Goal: Transaction & Acquisition: Obtain resource

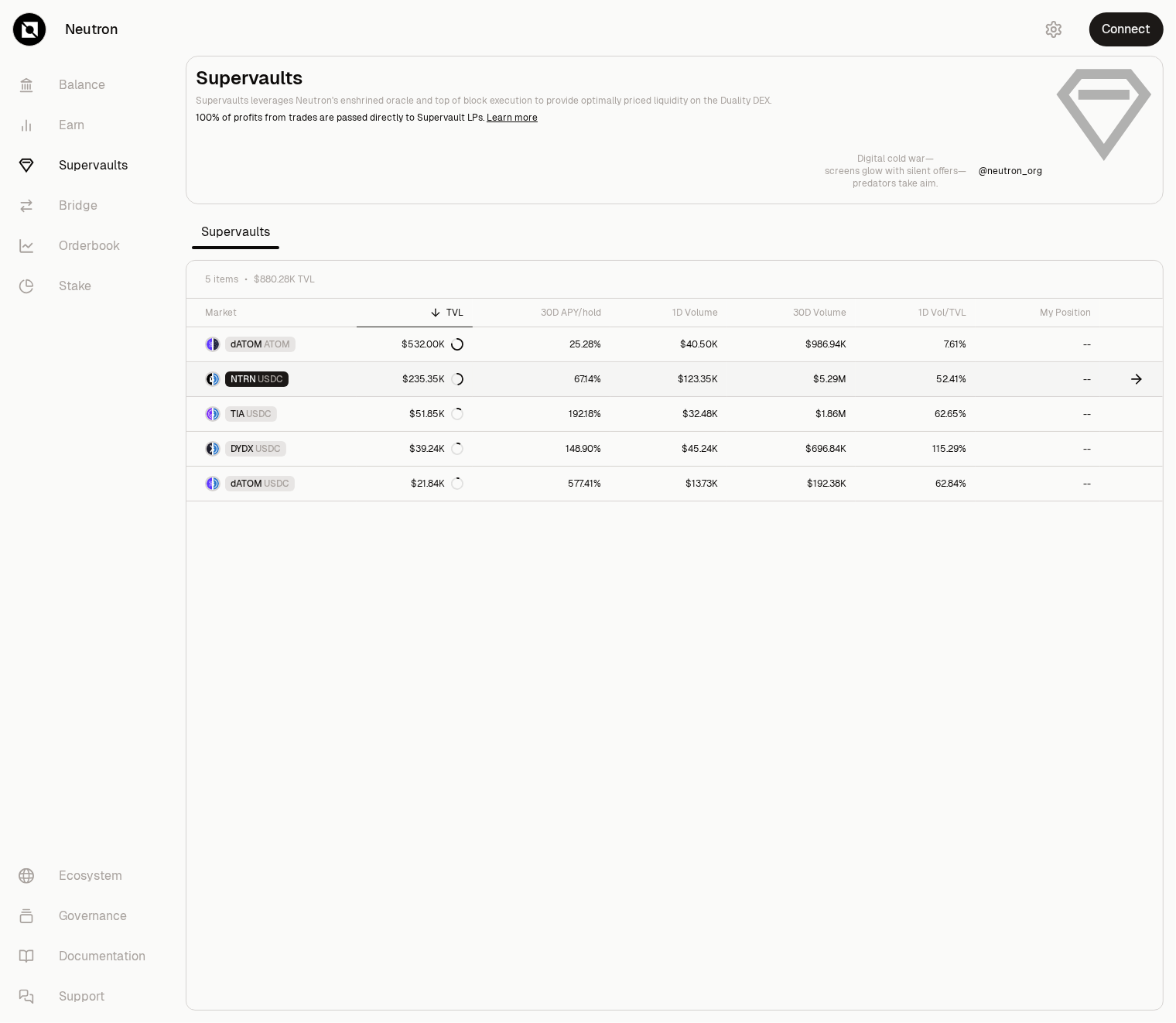
click at [323, 378] on link "NTRN USDC" at bounding box center [271, 379] width 170 height 34
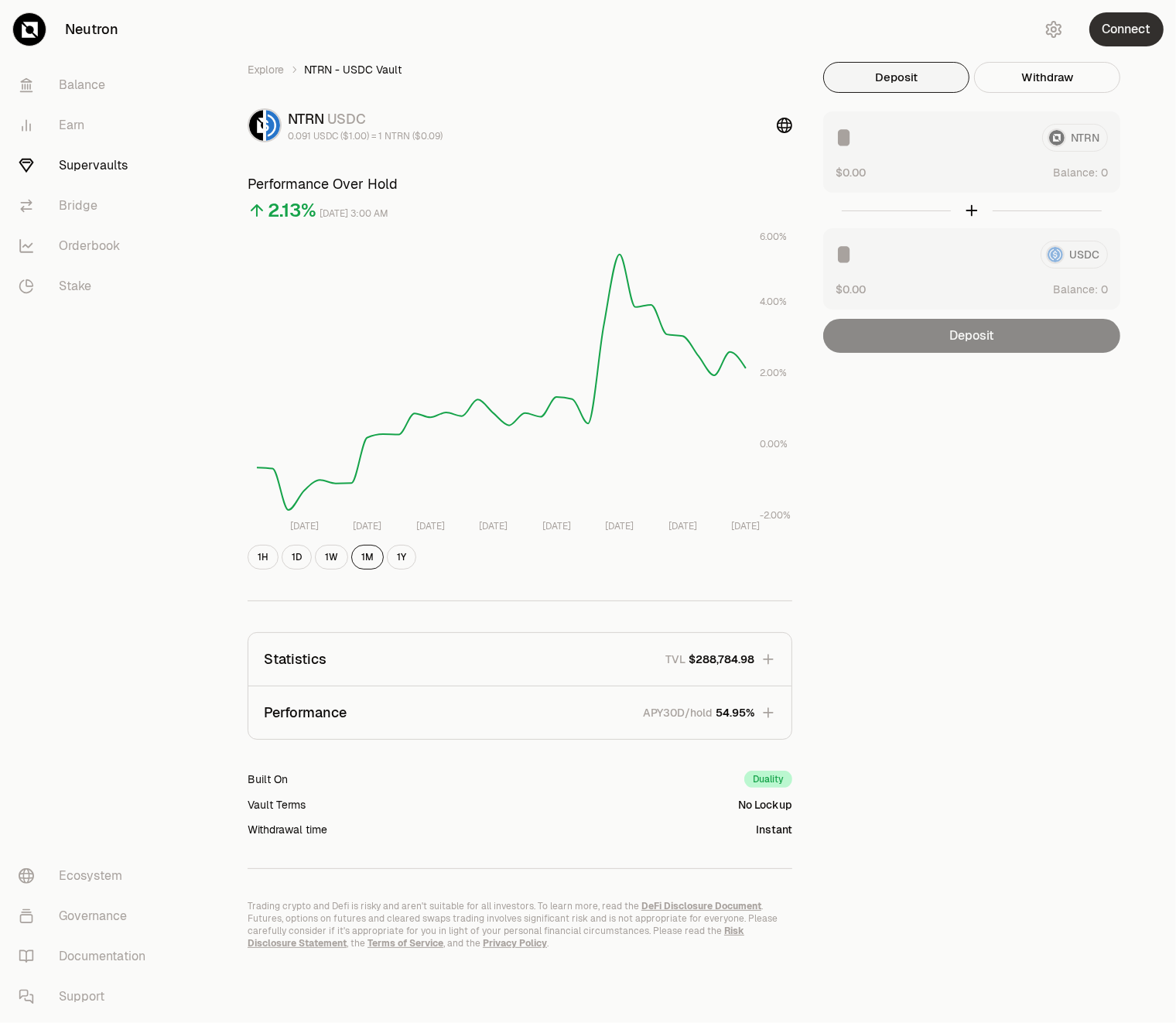
click at [1132, 29] on button "Connect" at bounding box center [1127, 29] width 74 height 34
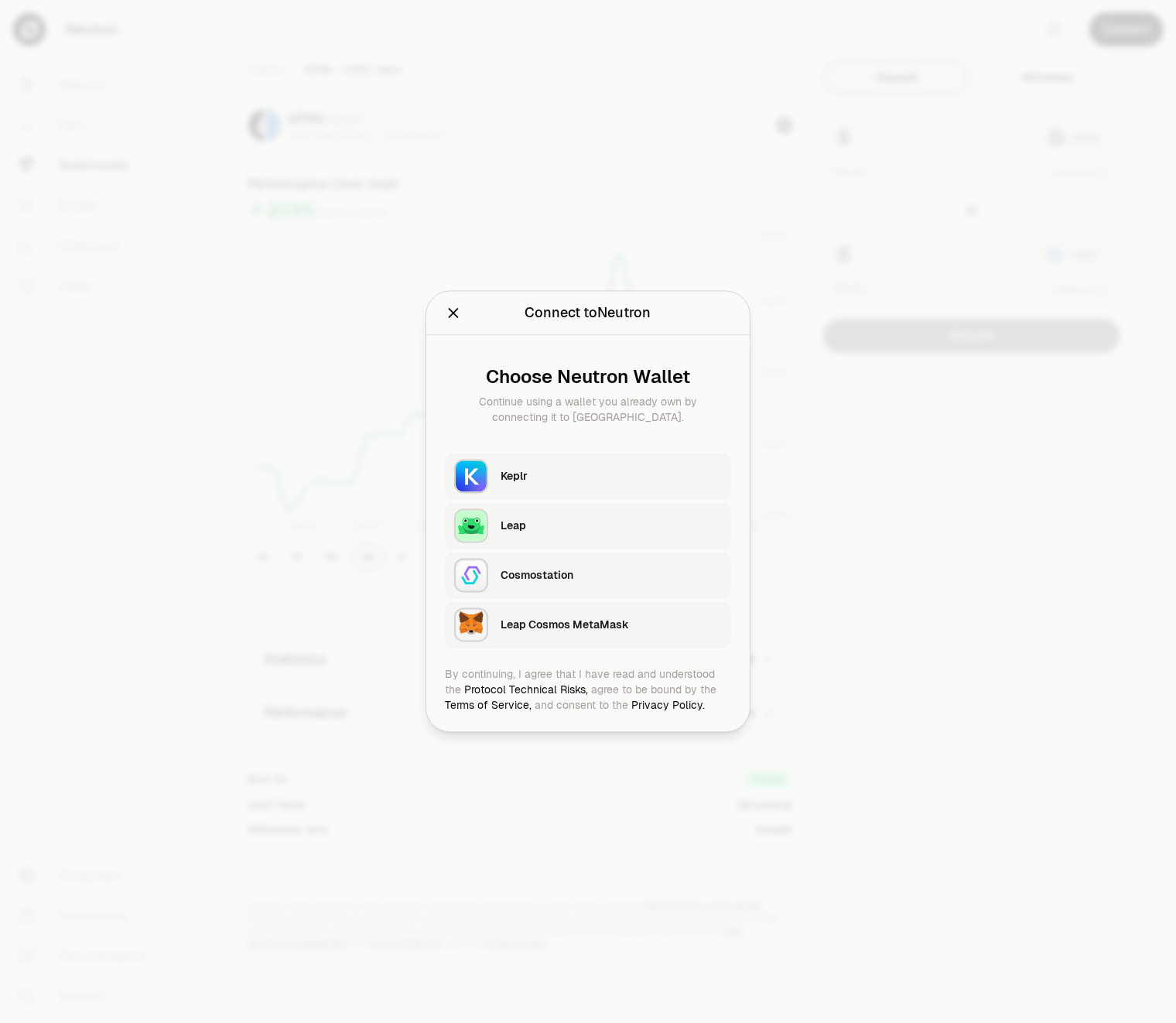
click at [567, 482] on div "Keplr" at bounding box center [611, 476] width 222 height 15
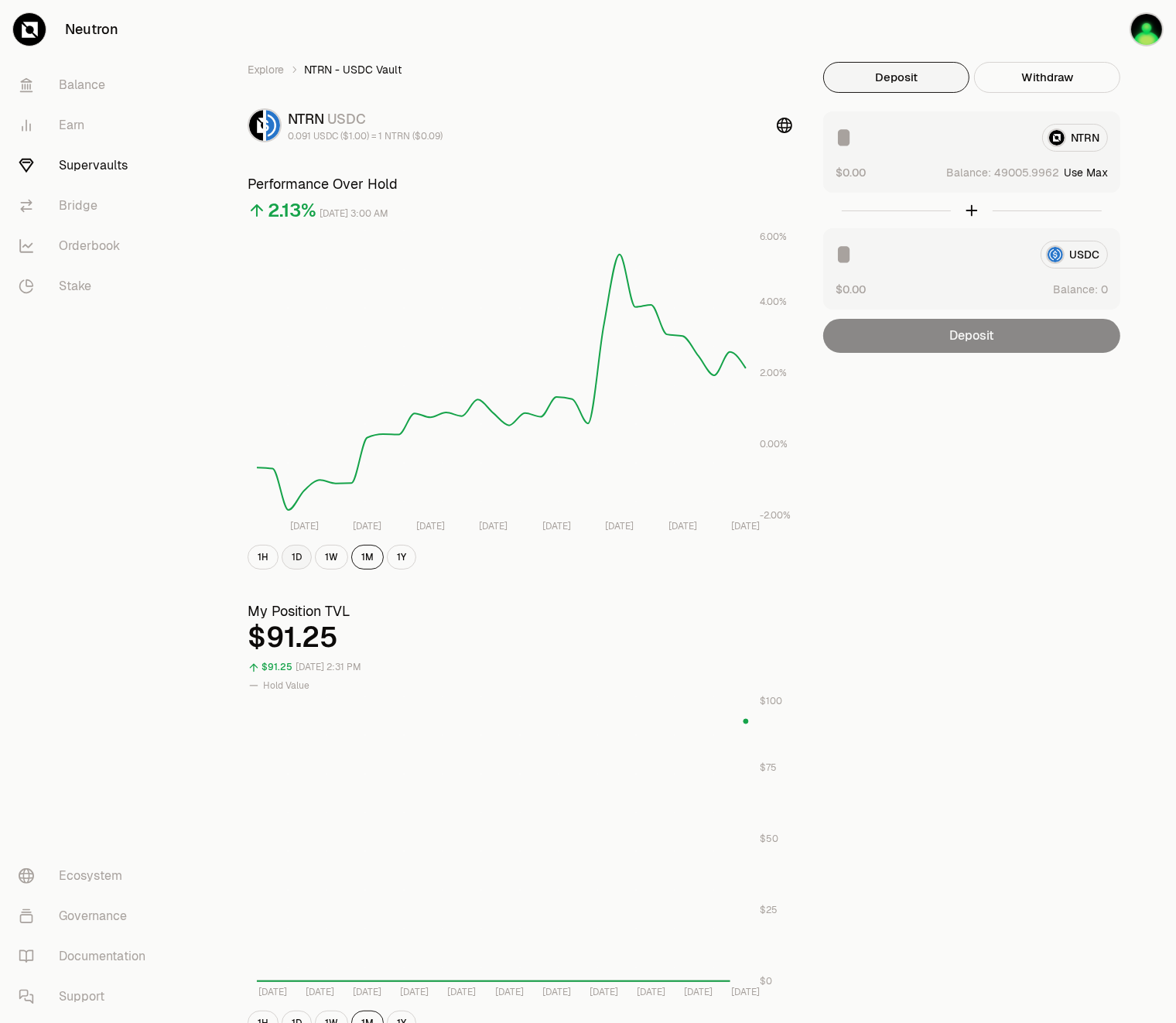
click at [291, 561] on button "1D" at bounding box center [296, 557] width 30 height 25
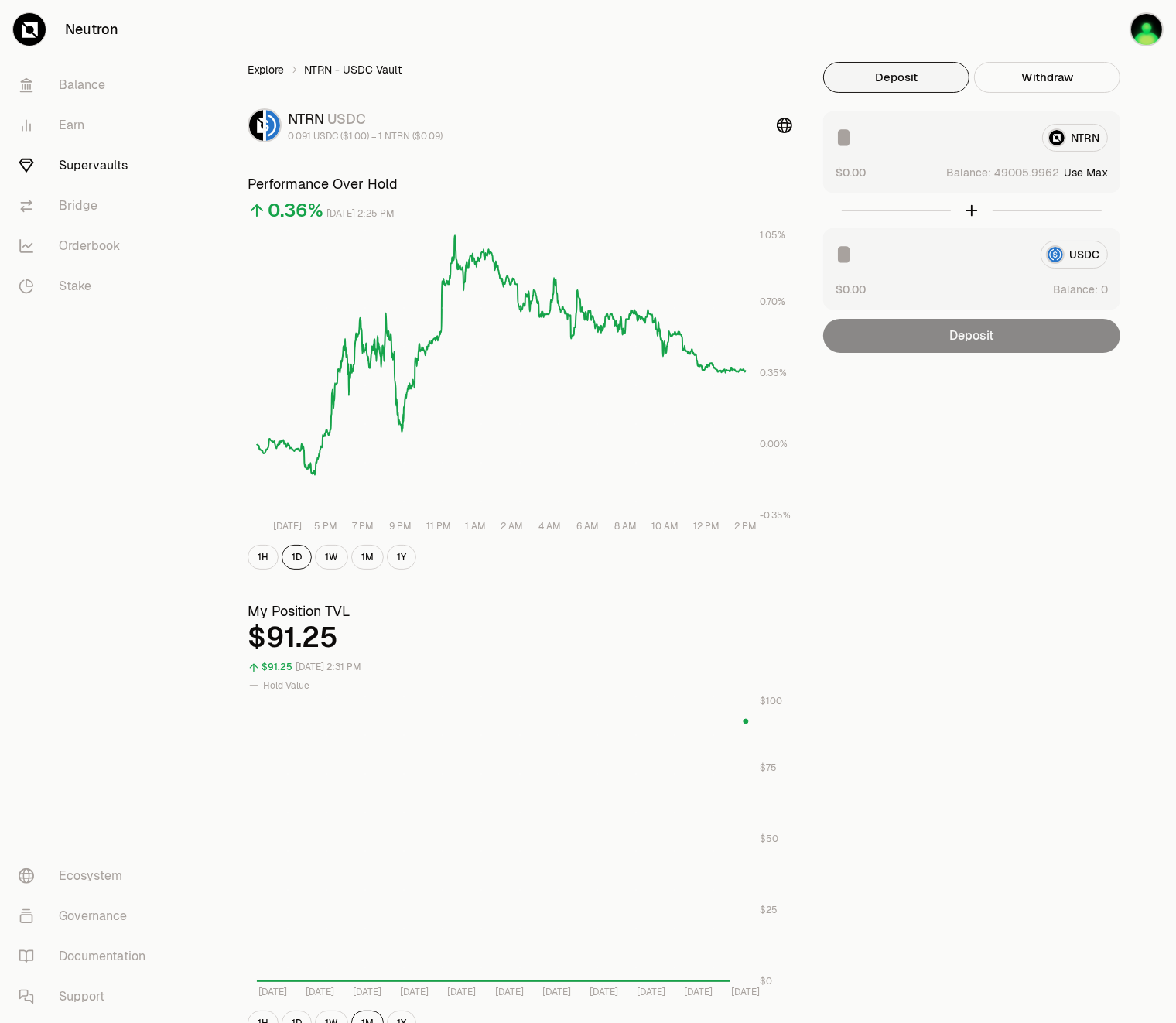
click at [267, 74] on link "Explore" at bounding box center [266, 69] width 36 height 15
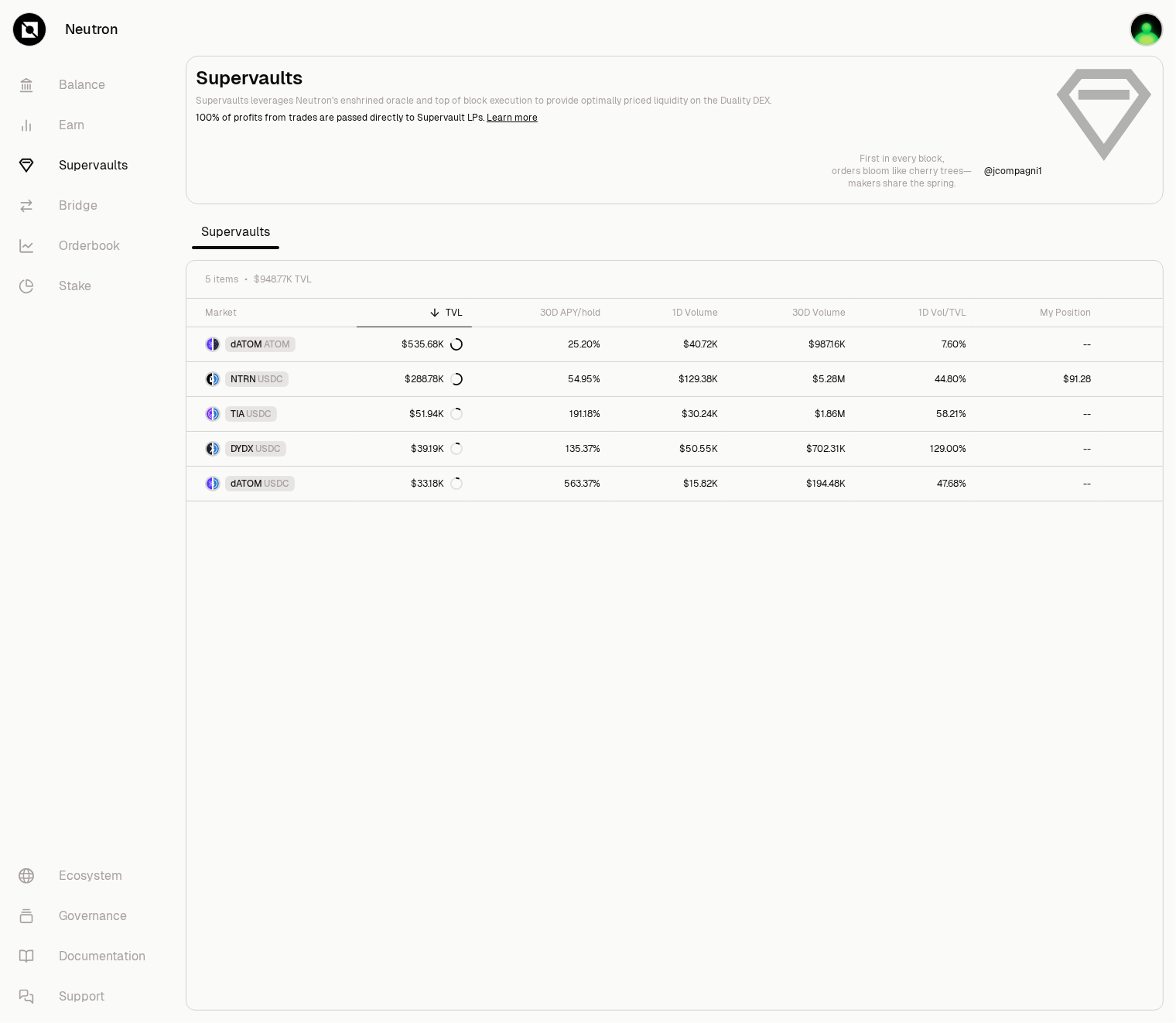
click at [517, 687] on div "Market TVL 30D APY/hold 1D Volume 30D Volume 1D Vol/TVL My Position dATOM ATOM …" at bounding box center [674, 655] width 976 height 712
